Goal: Check status: Check status

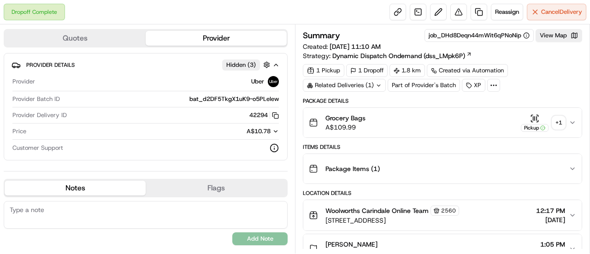
click at [423, 158] on button "Package Items ( 1 )" at bounding box center [442, 168] width 278 height 29
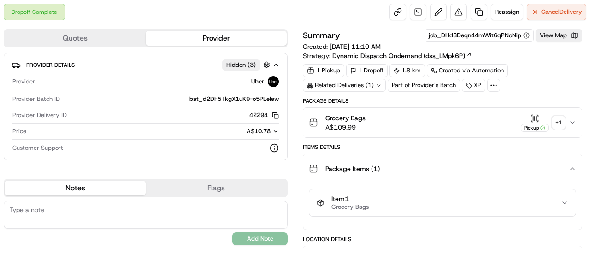
click at [423, 158] on button "Package Items ( 1 )" at bounding box center [442, 168] width 278 height 29
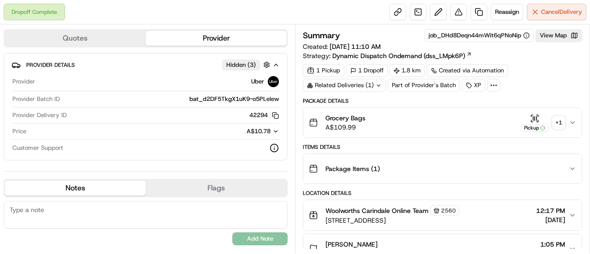
click at [421, 144] on div "Items Details" at bounding box center [442, 146] width 279 height 7
click at [353, 97] on div "Package Details" at bounding box center [442, 100] width 279 height 7
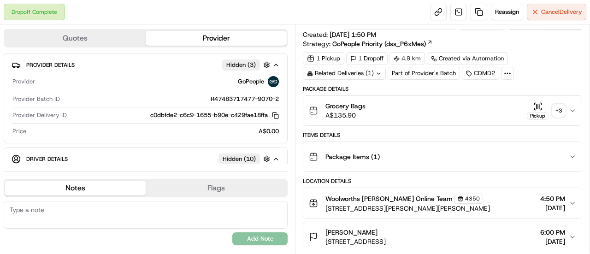
scroll to position [46, 0]
